Goal: Information Seeking & Learning: Learn about a topic

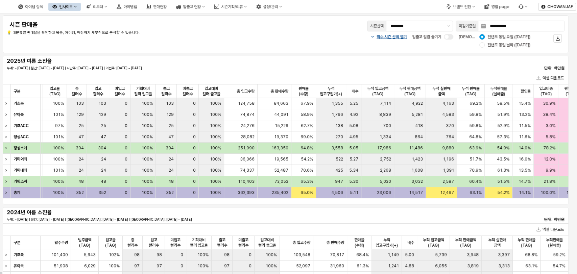
scroll to position [0, 90]
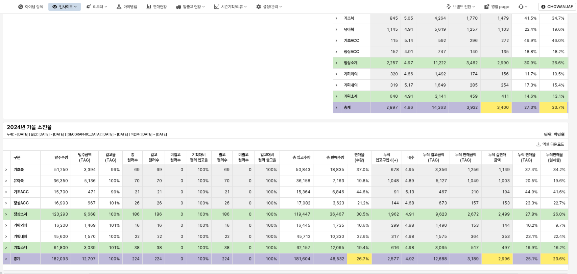
scroll to position [0, 472]
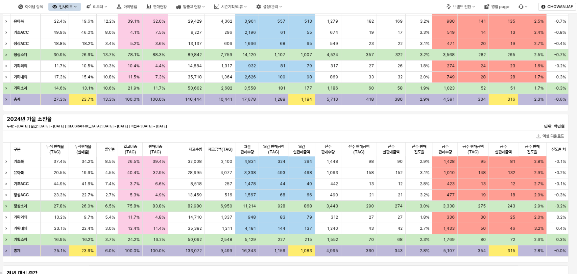
click at [504, 120] on div "2024년 가을 소진율 누계: ~ 2024-08-24 | 월간: 2024-08-01 ~ 2024-08-24 | 지난주: 2024-08-12 ~…" at bounding box center [286, 122] width 558 height 14
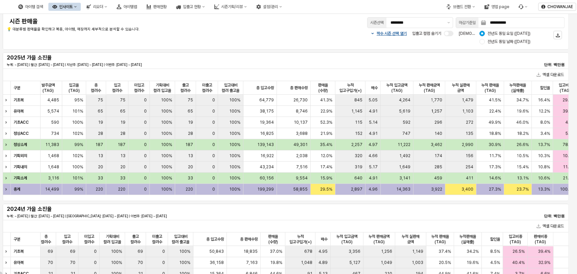
scroll to position [0, 0]
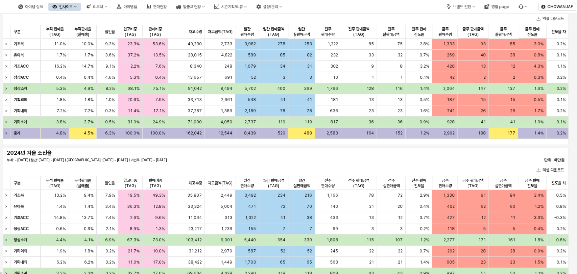
scroll to position [67, 0]
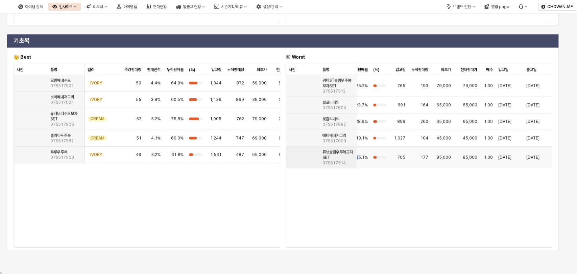
scroll to position [3, 0]
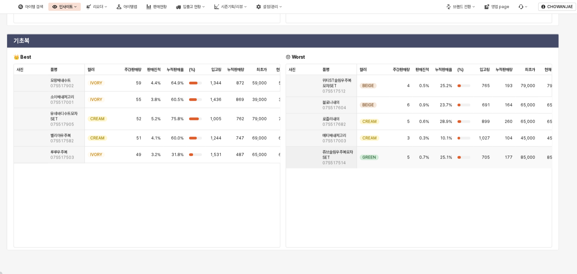
drag, startPoint x: 389, startPoint y: 247, endPoint x: 365, endPoint y: 229, distance: 30.4
click at [365, 229] on div "사진 사진 품명 품명 컬러 컬러 주간판매량 주간판매량 판매진척 판매진척 누적판매율 누적판매율 (%) (%) 입고량 입고량 누적판매량 누적판매량…" at bounding box center [419, 155] width 266 height 183
click at [370, 147] on div "CREAM" at bounding box center [373, 138] width 32 height 17
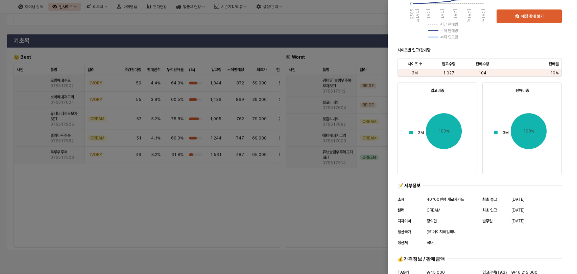
scroll to position [249, 0]
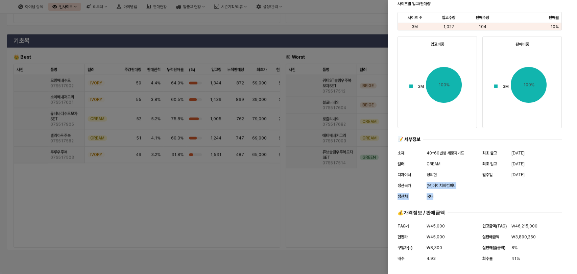
drag, startPoint x: 426, startPoint y: 186, endPoint x: 459, endPoint y: 198, distance: 34.8
click at [459, 198] on div "소재 40*60변형 세로자가드 컬러 CREAM 디자이너 정의현 생산국가 (유)에이치비컴퍼니 생산처 국내" at bounding box center [437, 175] width 79 height 51
click at [326, 56] on div at bounding box center [288, 137] width 577 height 274
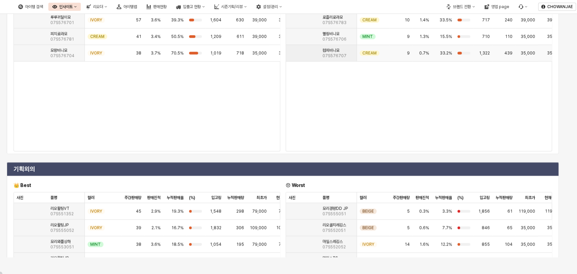
scroll to position [0, 0]
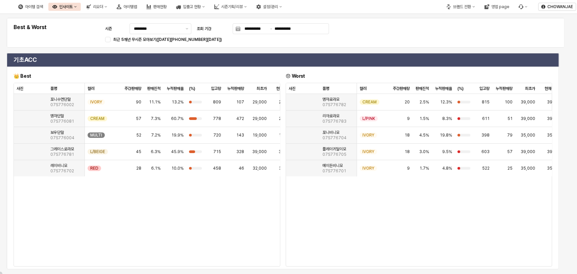
click at [450, 34] on div "**********" at bounding box center [286, 33] width 550 height 22
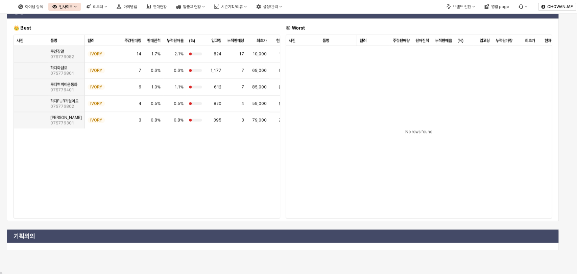
scroll to position [1071, 0]
